Goal: Task Accomplishment & Management: Use online tool/utility

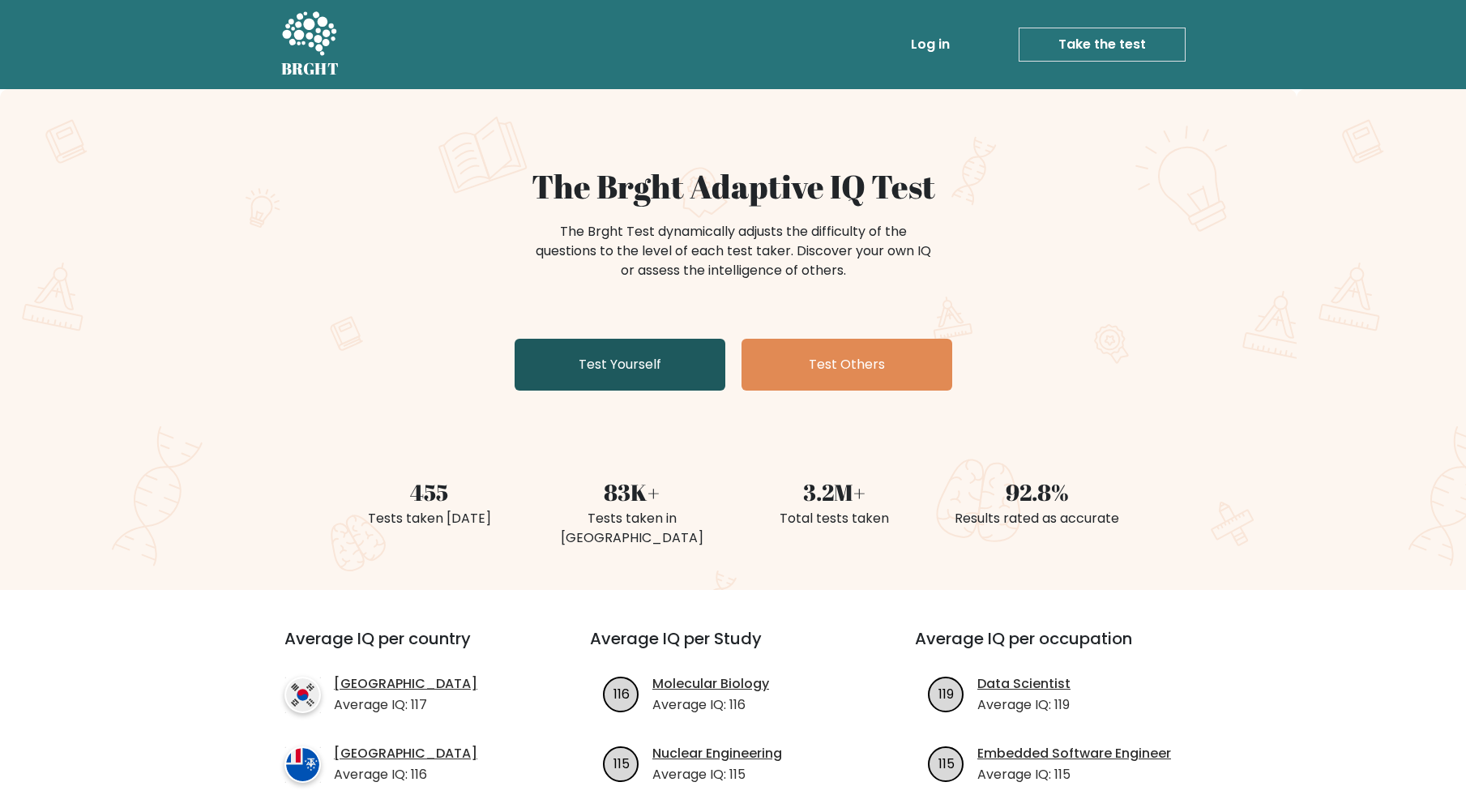
click at [663, 374] on link "Test Yourself" at bounding box center [620, 364] width 210 height 52
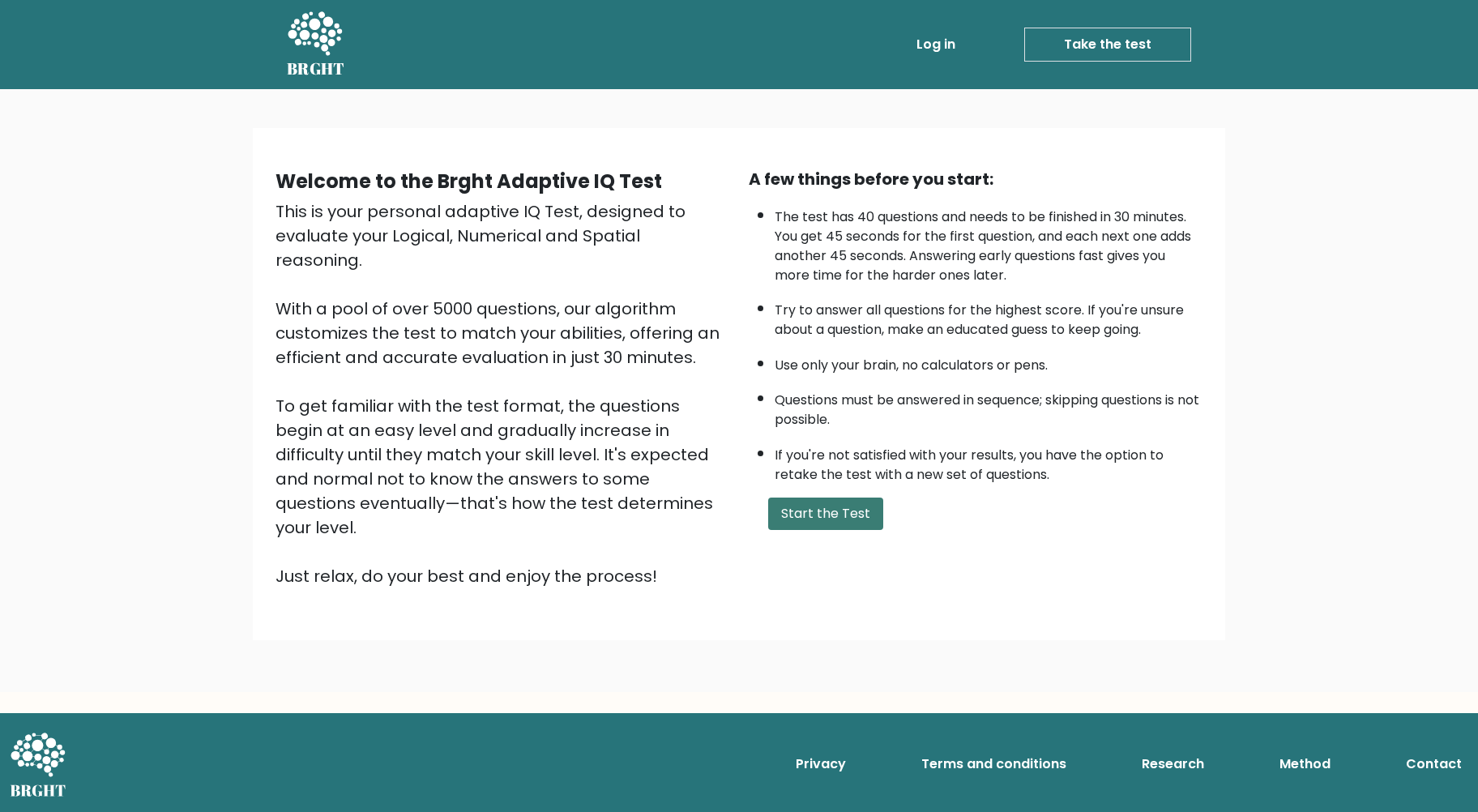
click at [829, 518] on button "Start the Test" at bounding box center [825, 514] width 115 height 33
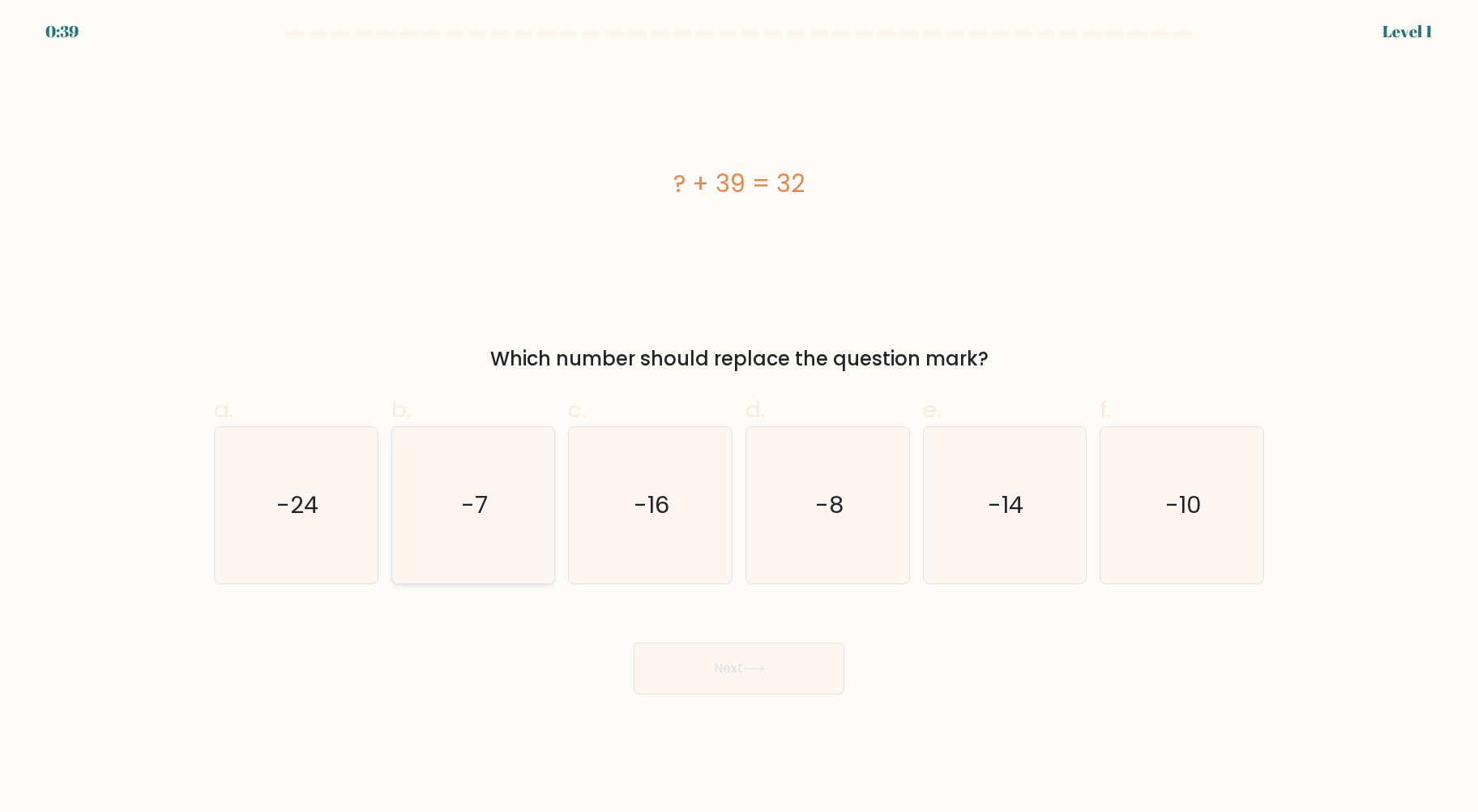
click at [484, 481] on icon "-7" at bounding box center [472, 505] width 157 height 157
click at [739, 416] on input "b. -7" at bounding box center [739, 411] width 1 height 11
radio input "true"
click at [753, 664] on icon at bounding box center [754, 669] width 22 height 9
